Goal: Task Accomplishment & Management: Manage account settings

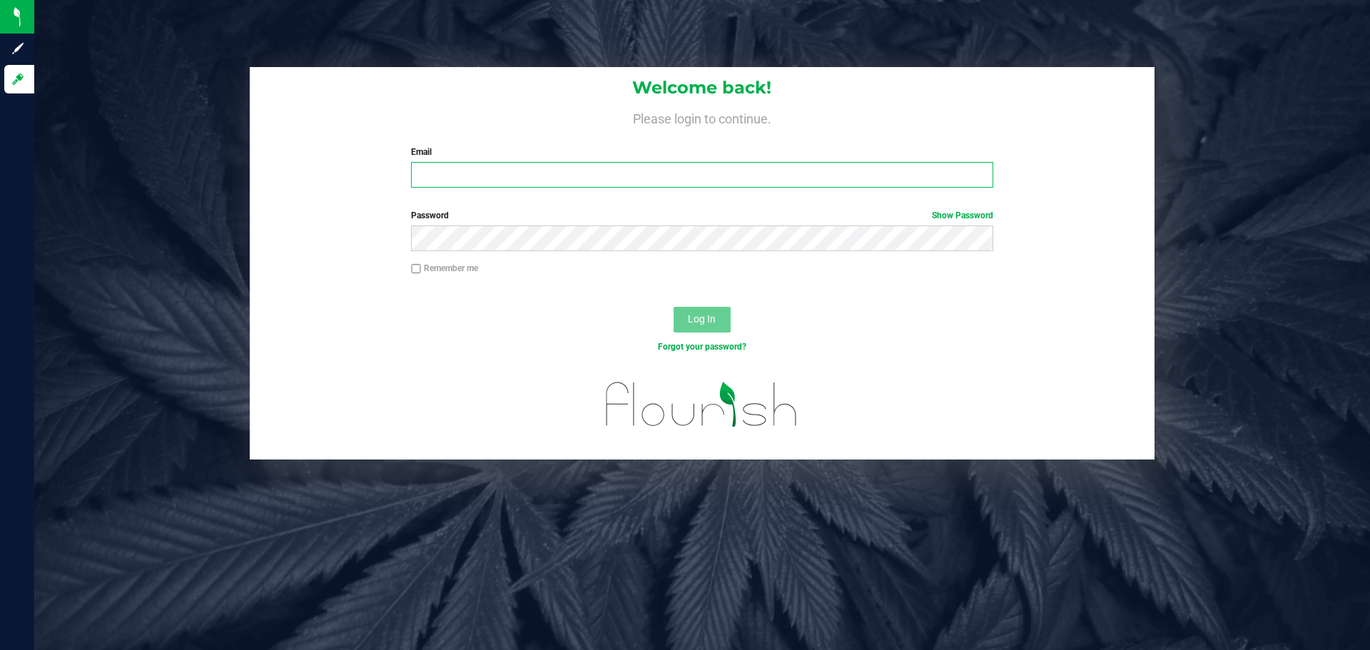
type input "torikonecny@heyawellness.com"
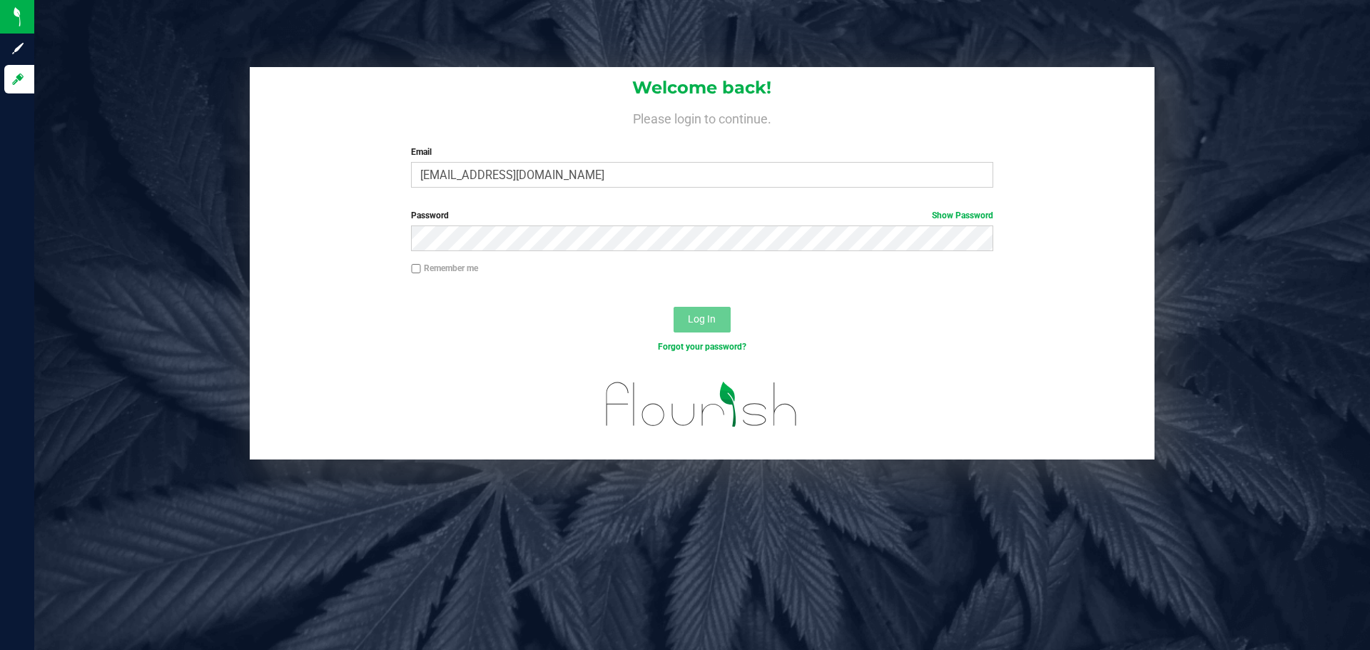
click at [691, 293] on div at bounding box center [702, 294] width 905 height 11
click at [1024, 304] on div "Log In" at bounding box center [702, 324] width 905 height 48
click at [679, 318] on button "Log In" at bounding box center [702, 320] width 57 height 26
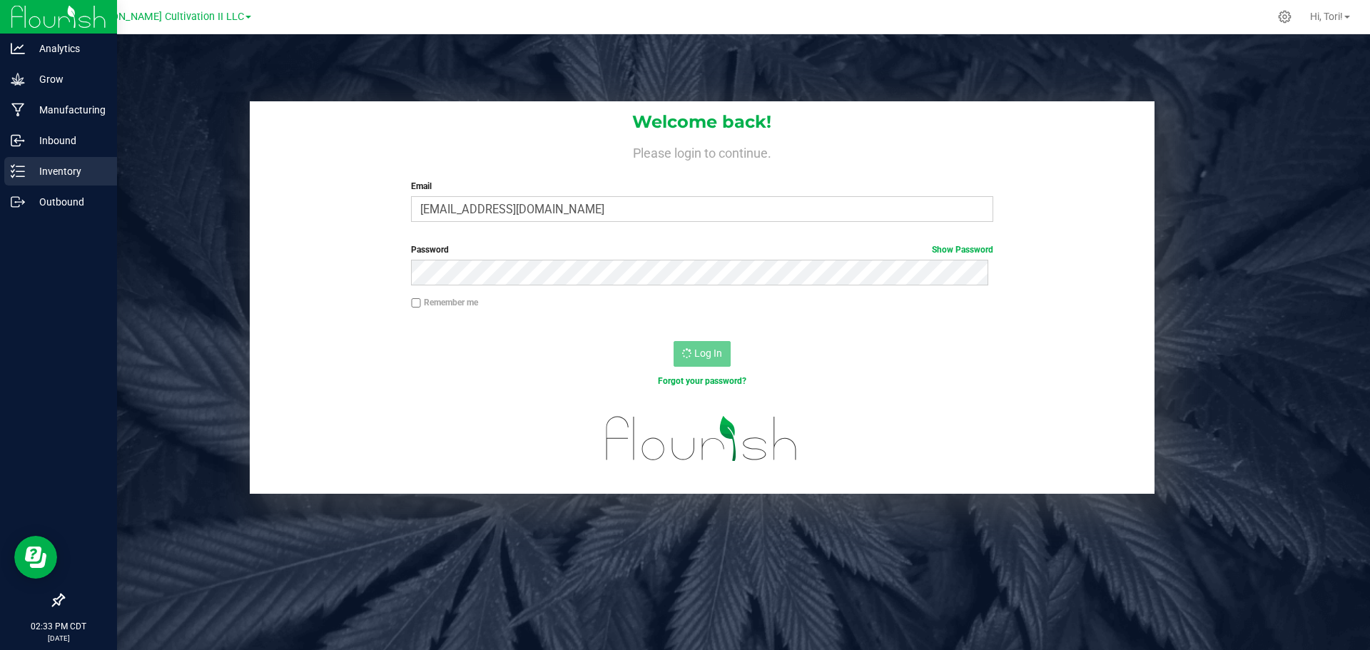
click at [42, 187] on link "Inventory" at bounding box center [58, 172] width 117 height 31
click at [42, 193] on div "Outbound" at bounding box center [60, 202] width 113 height 29
click at [55, 204] on p "Outbound" at bounding box center [68, 201] width 86 height 17
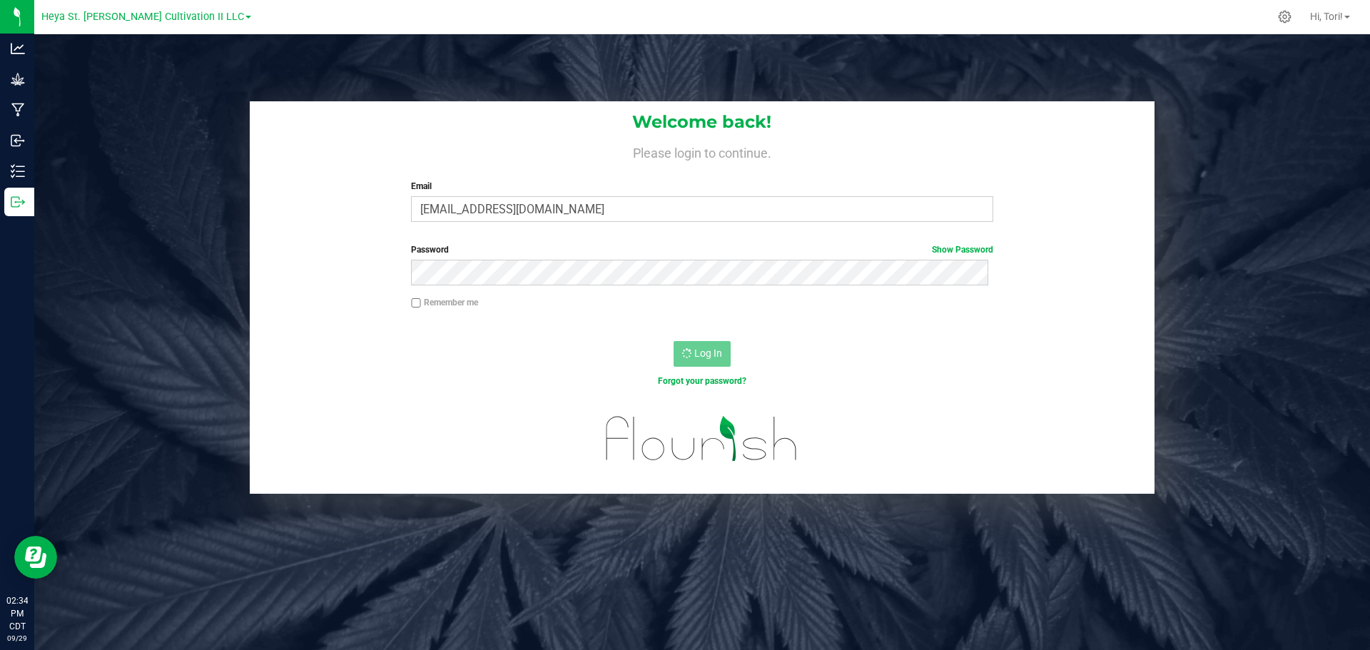
click at [624, 252] on label "Password Show Password" at bounding box center [702, 249] width 582 height 13
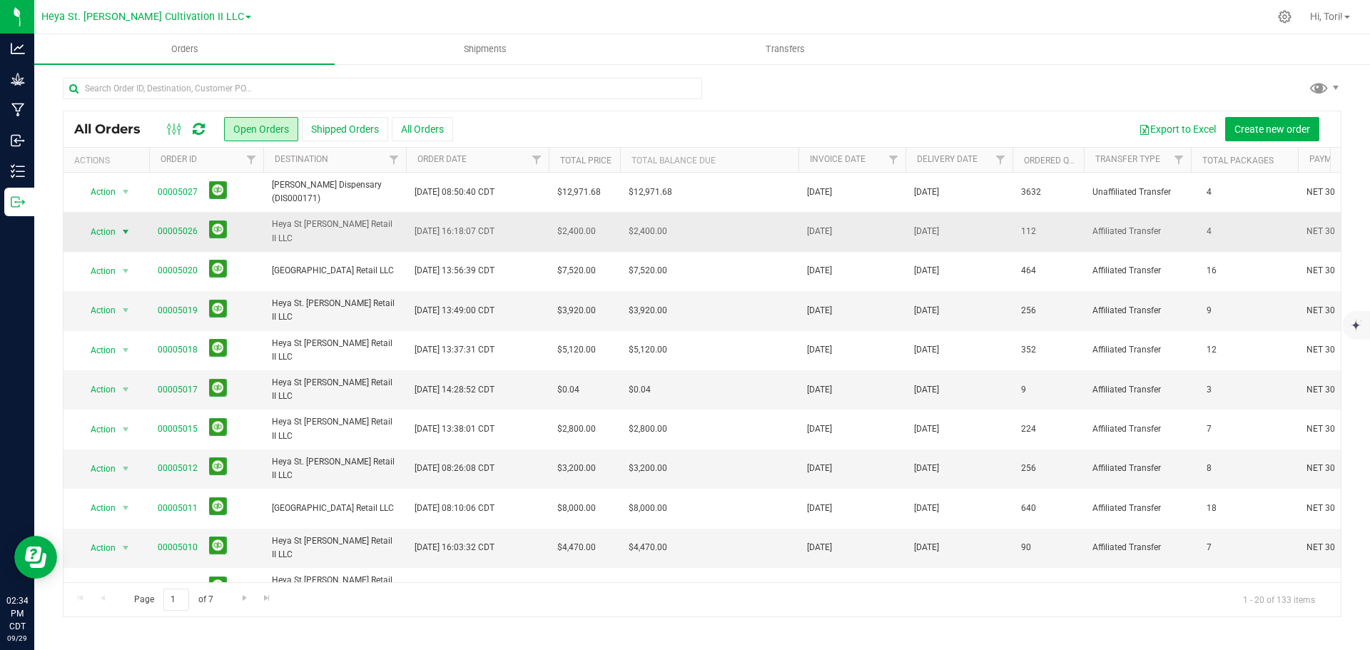
click at [121, 226] on span "select" at bounding box center [125, 231] width 11 height 11
click at [131, 419] on li "Print invoice" at bounding box center [131, 422] width 107 height 21
click at [431, 231] on span "[DATE] 16:18:07 CDT" at bounding box center [455, 232] width 80 height 14
click at [117, 233] on span "select" at bounding box center [126, 232] width 18 height 20
click at [340, 126] on button "Shipped Orders" at bounding box center [345, 129] width 86 height 24
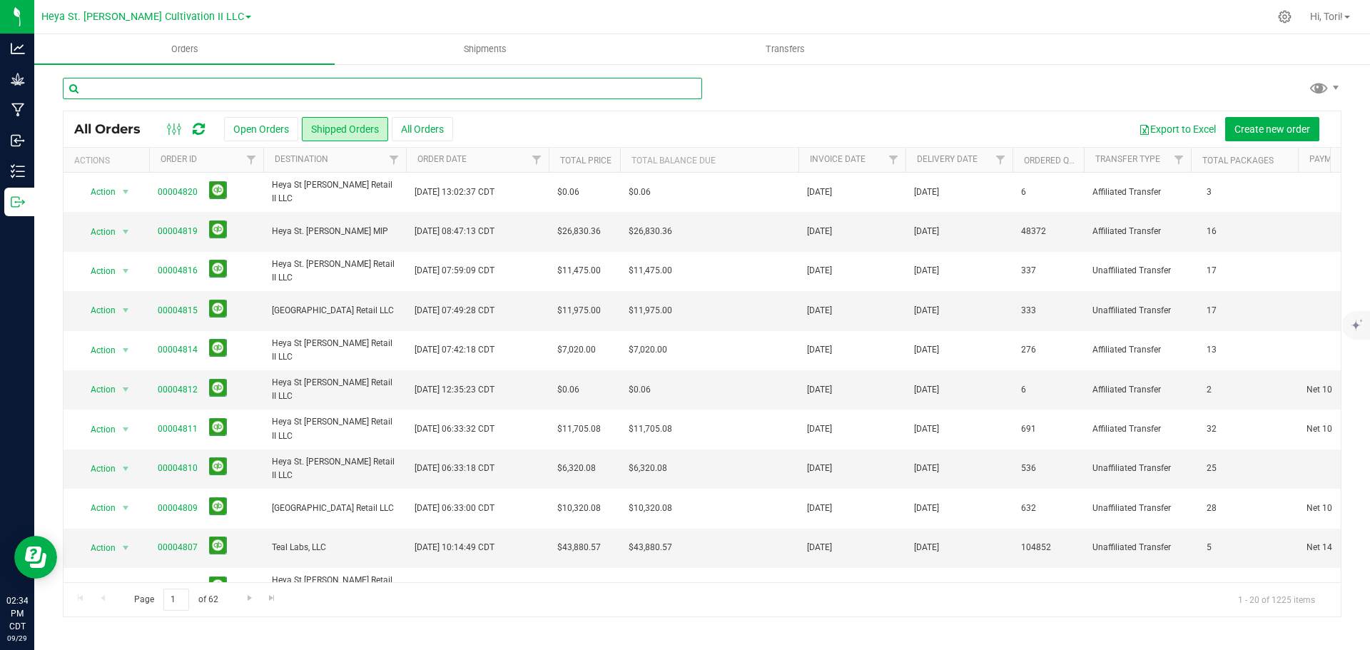
click at [223, 88] on input "text" at bounding box center [382, 88] width 639 height 21
type input "5026"
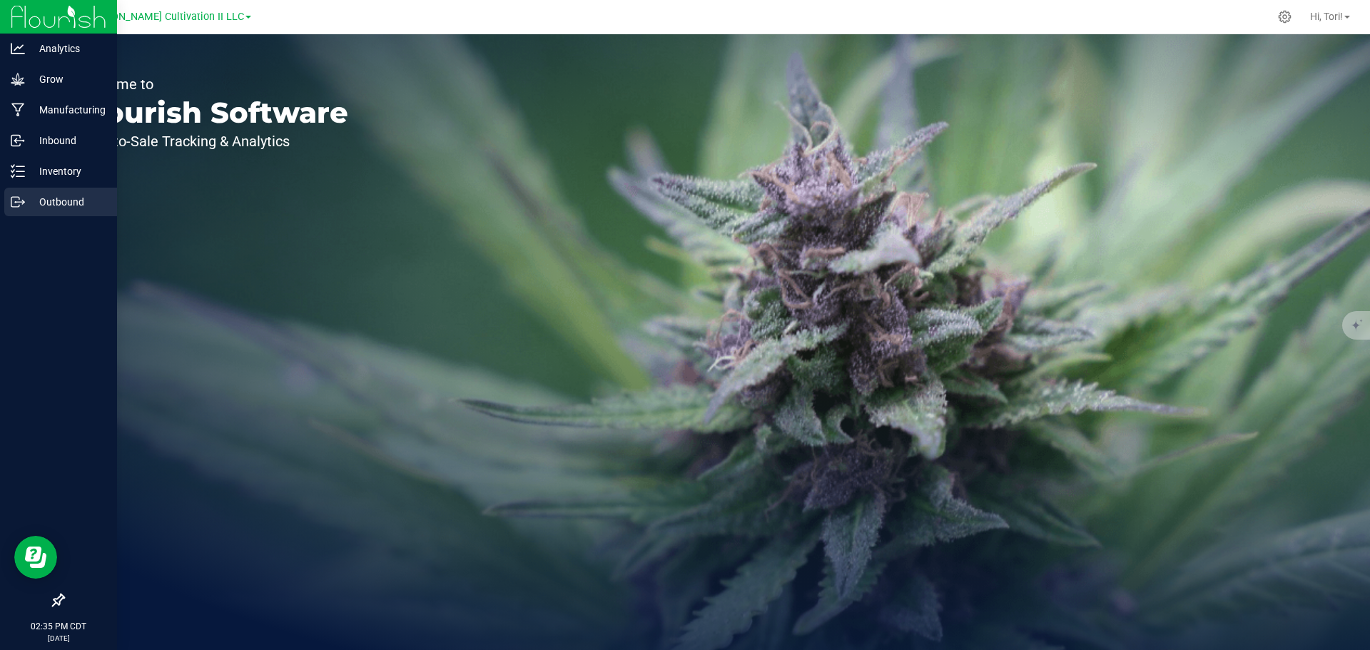
click at [36, 206] on p "Outbound" at bounding box center [68, 201] width 86 height 17
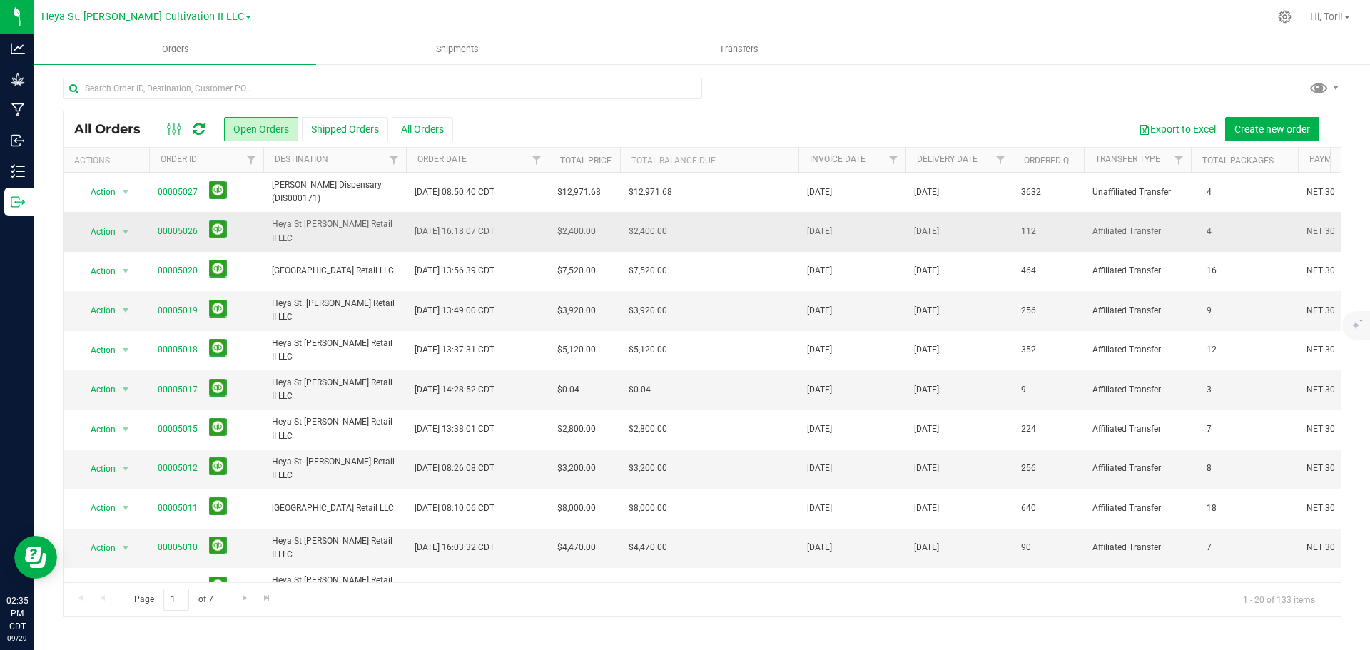
click at [339, 231] on span "Heya St [PERSON_NAME] Retail II LLC" at bounding box center [335, 231] width 126 height 27
click at [121, 233] on span "select" at bounding box center [125, 231] width 11 height 11
click at [118, 295] on li "Edit order" at bounding box center [131, 297] width 107 height 21
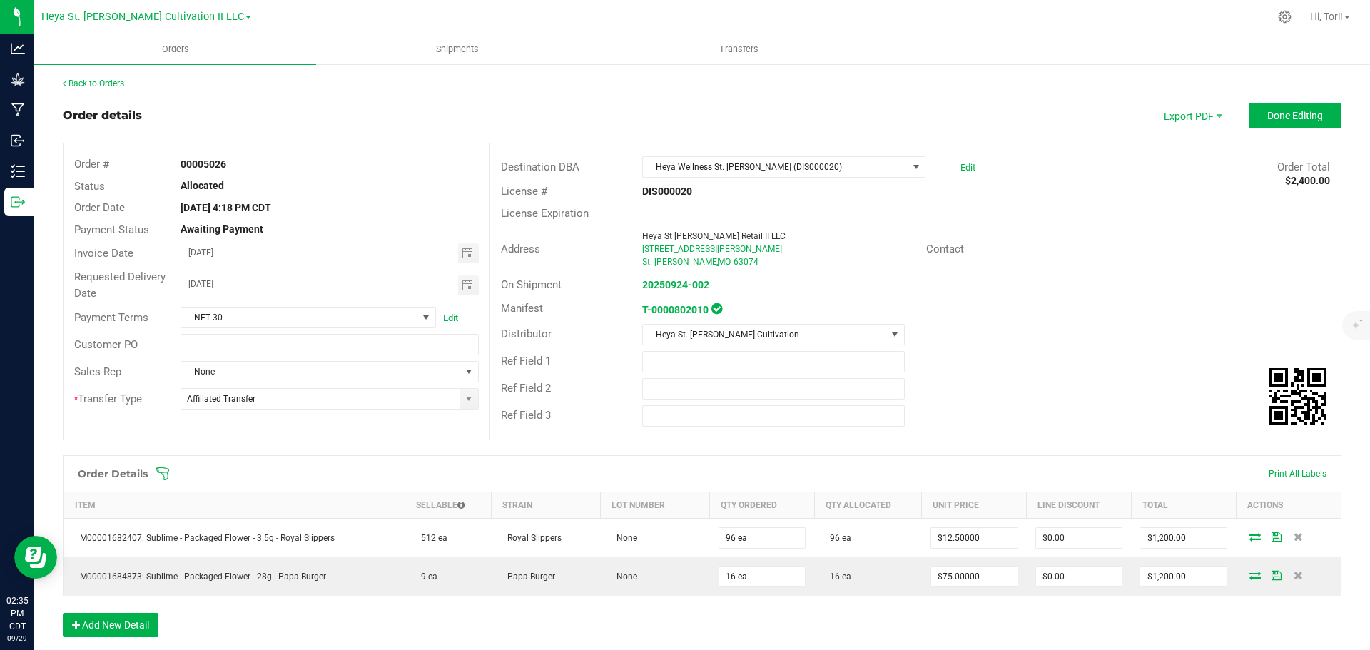
click at [677, 308] on strong "T-0000802010" at bounding box center [675, 309] width 66 height 11
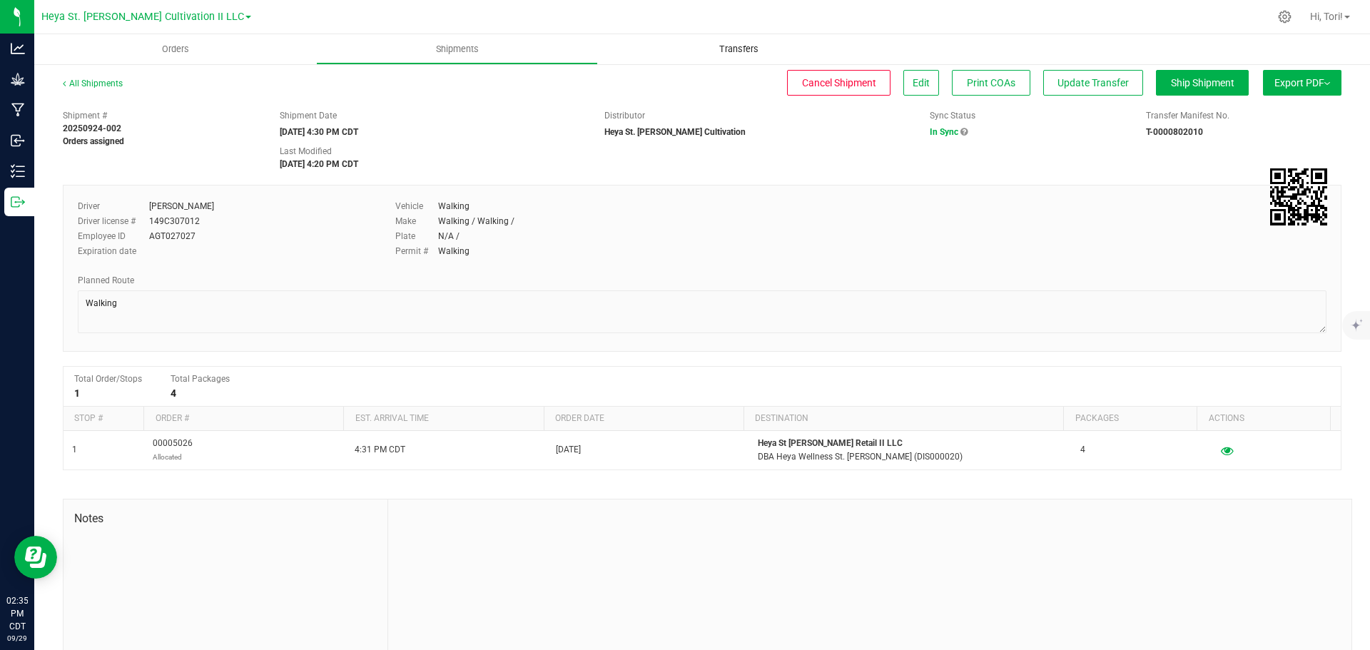
click at [724, 45] on span "Transfers" at bounding box center [739, 49] width 78 height 13
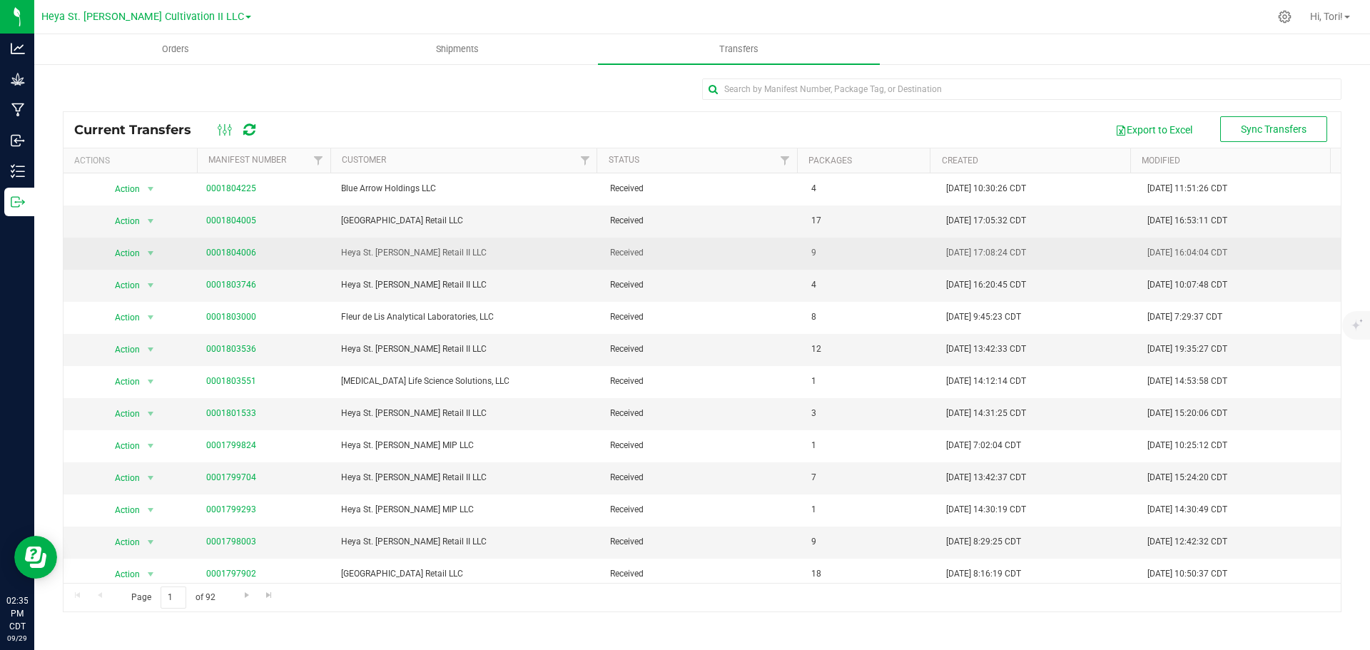
click at [244, 255] on link "0001804006" at bounding box center [231, 253] width 50 height 10
